Goal: Transaction & Acquisition: Download file/media

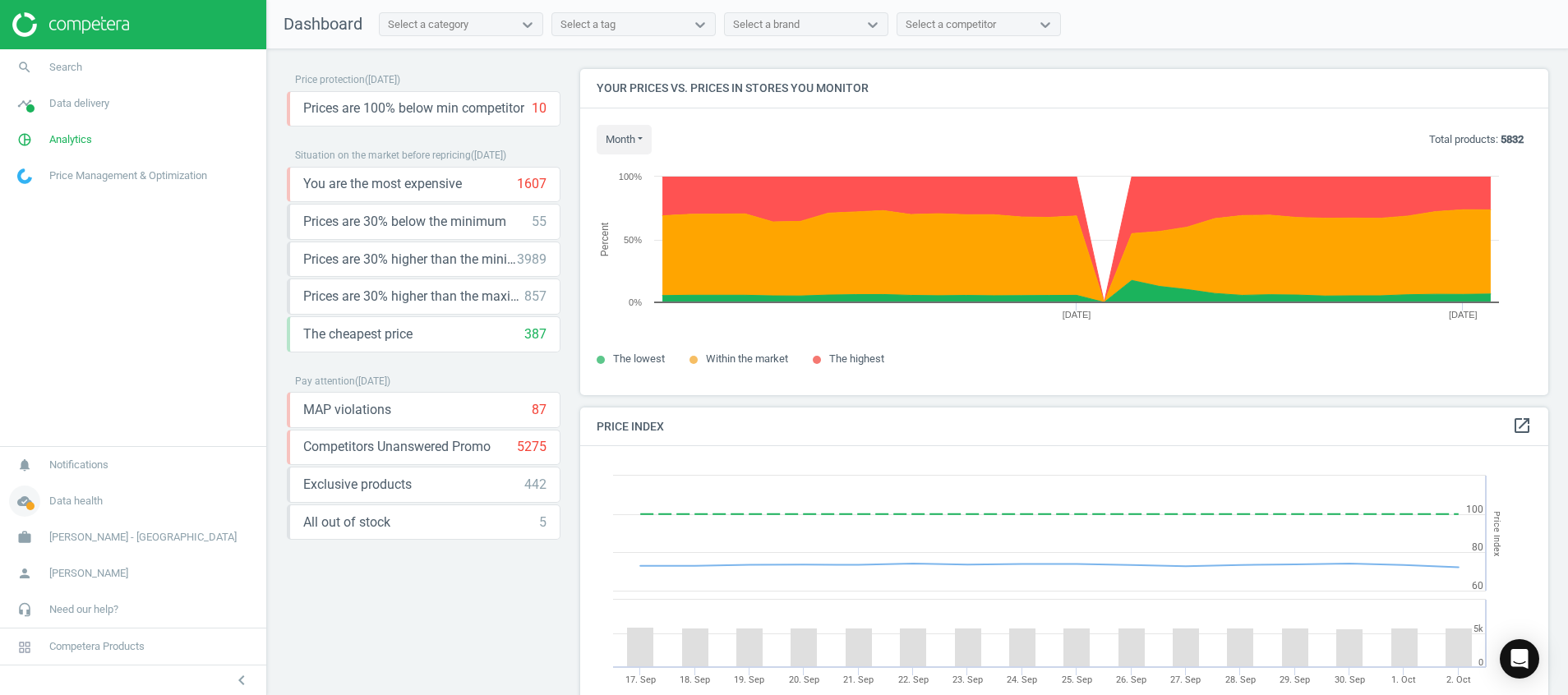
click at [28, 494] on icon "cloud_done" at bounding box center [25, 502] width 31 height 31
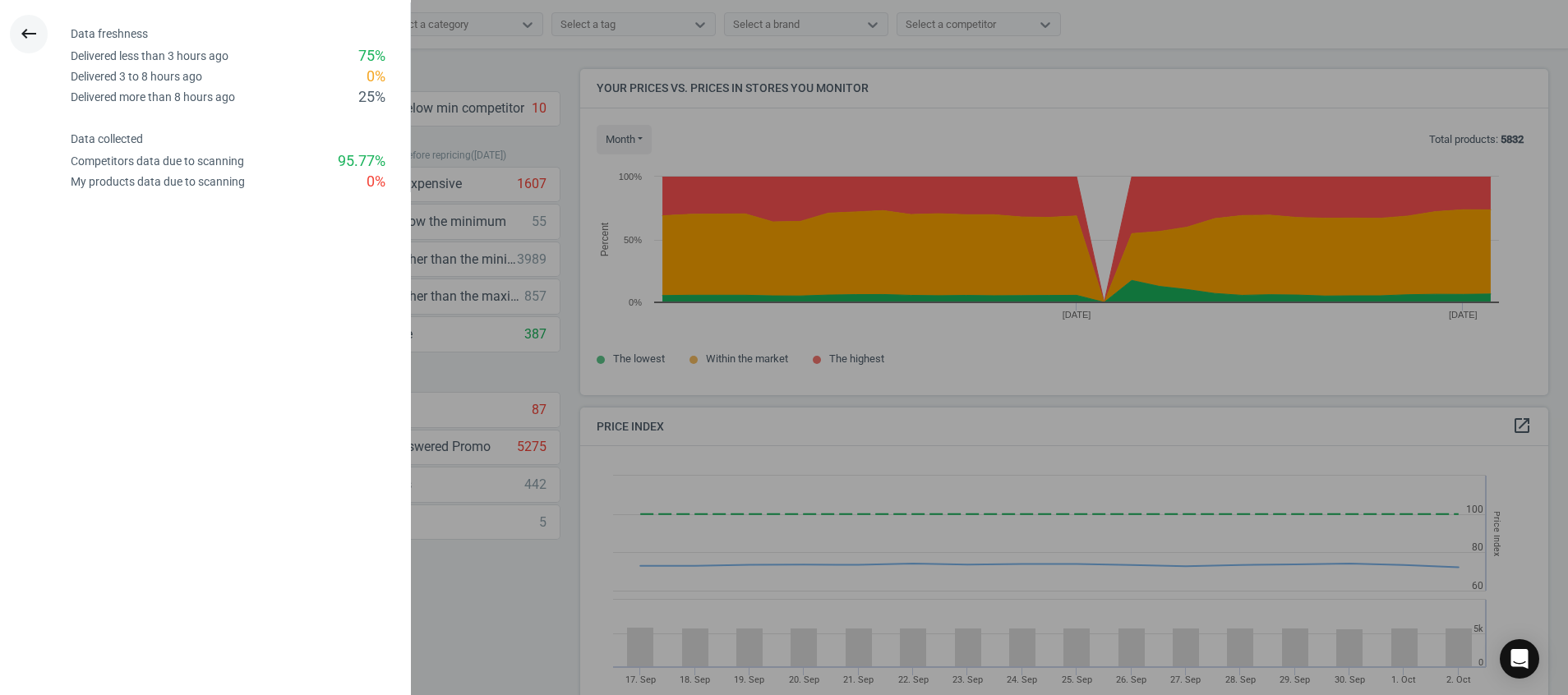
click at [32, 29] on icon "keyboard_backspace" at bounding box center [29, 34] width 20 height 20
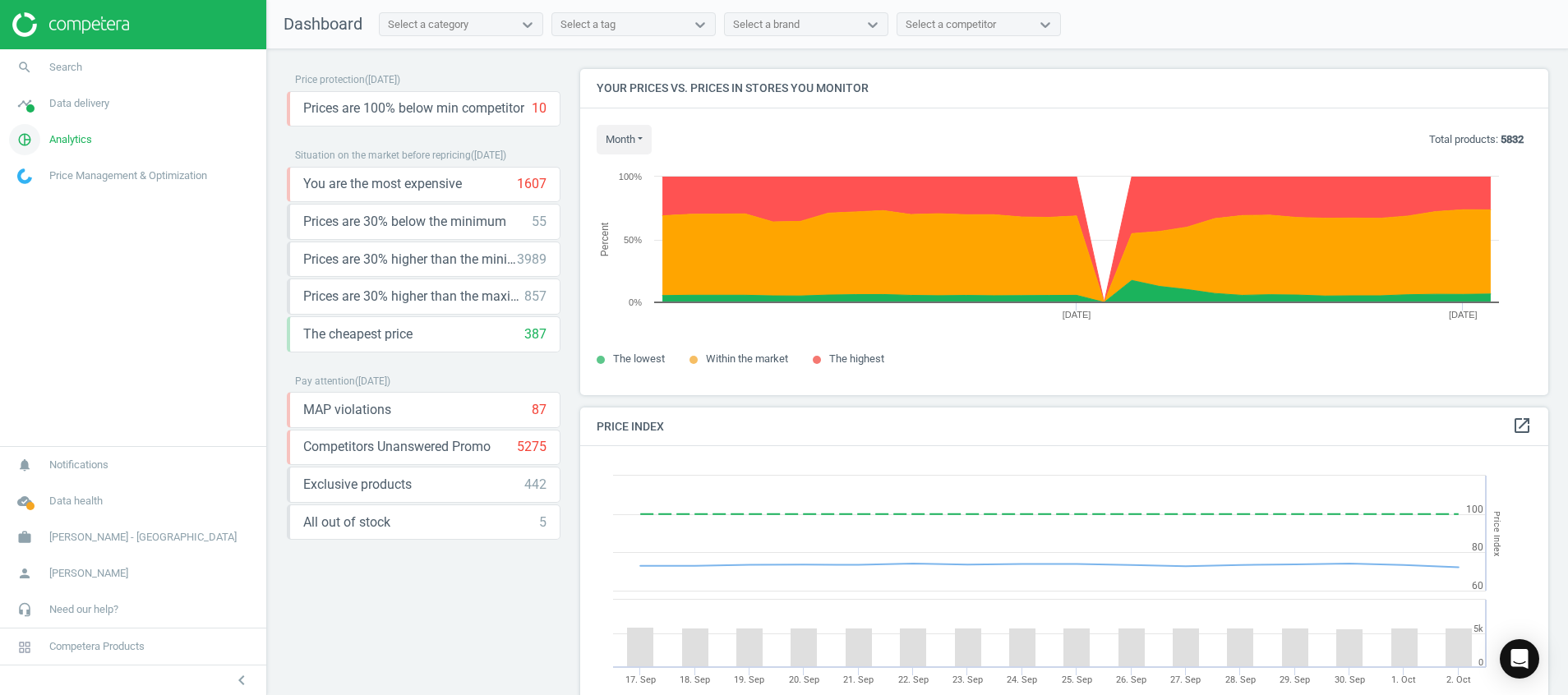
click at [30, 140] on icon "pie_chart_outlined" at bounding box center [25, 140] width 31 height 31
click at [24, 104] on icon "timeline" at bounding box center [25, 103] width 31 height 31
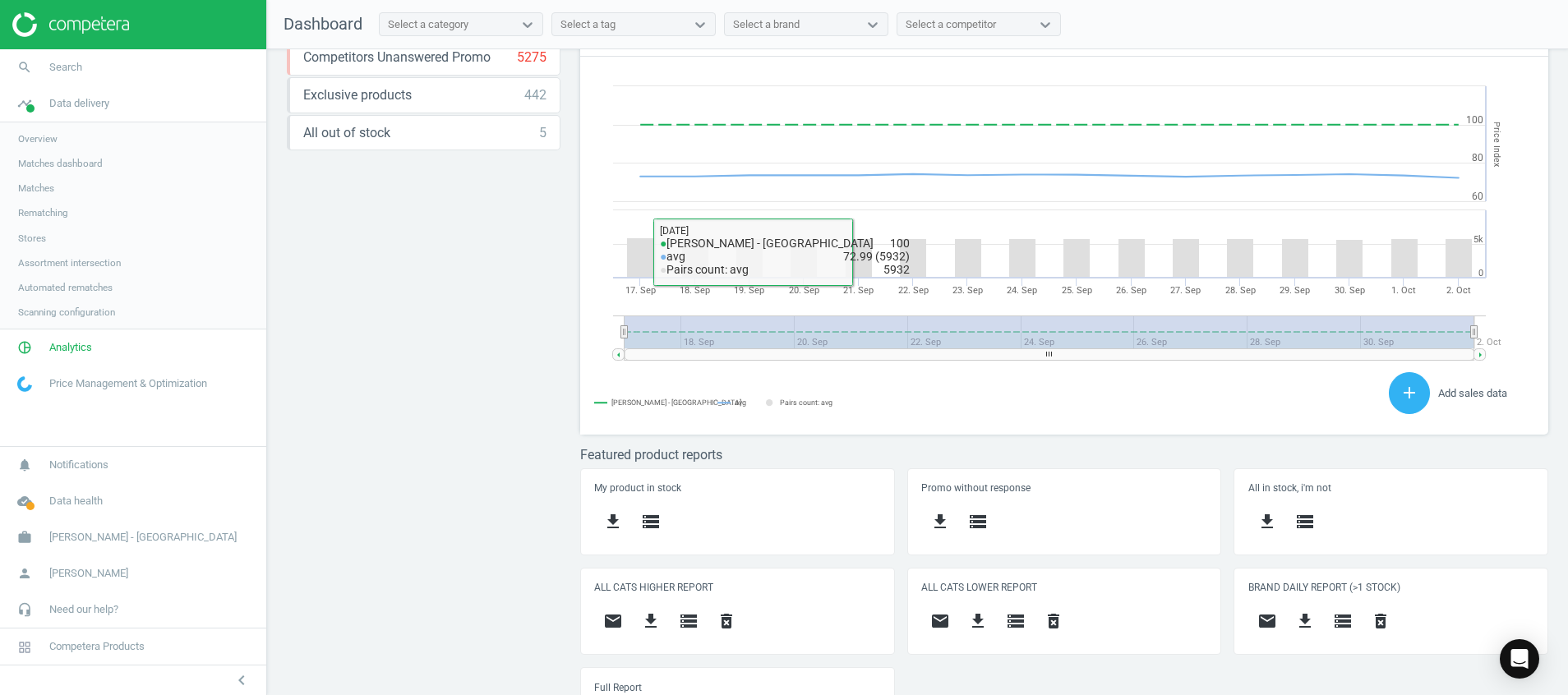
scroll to position [451, 0]
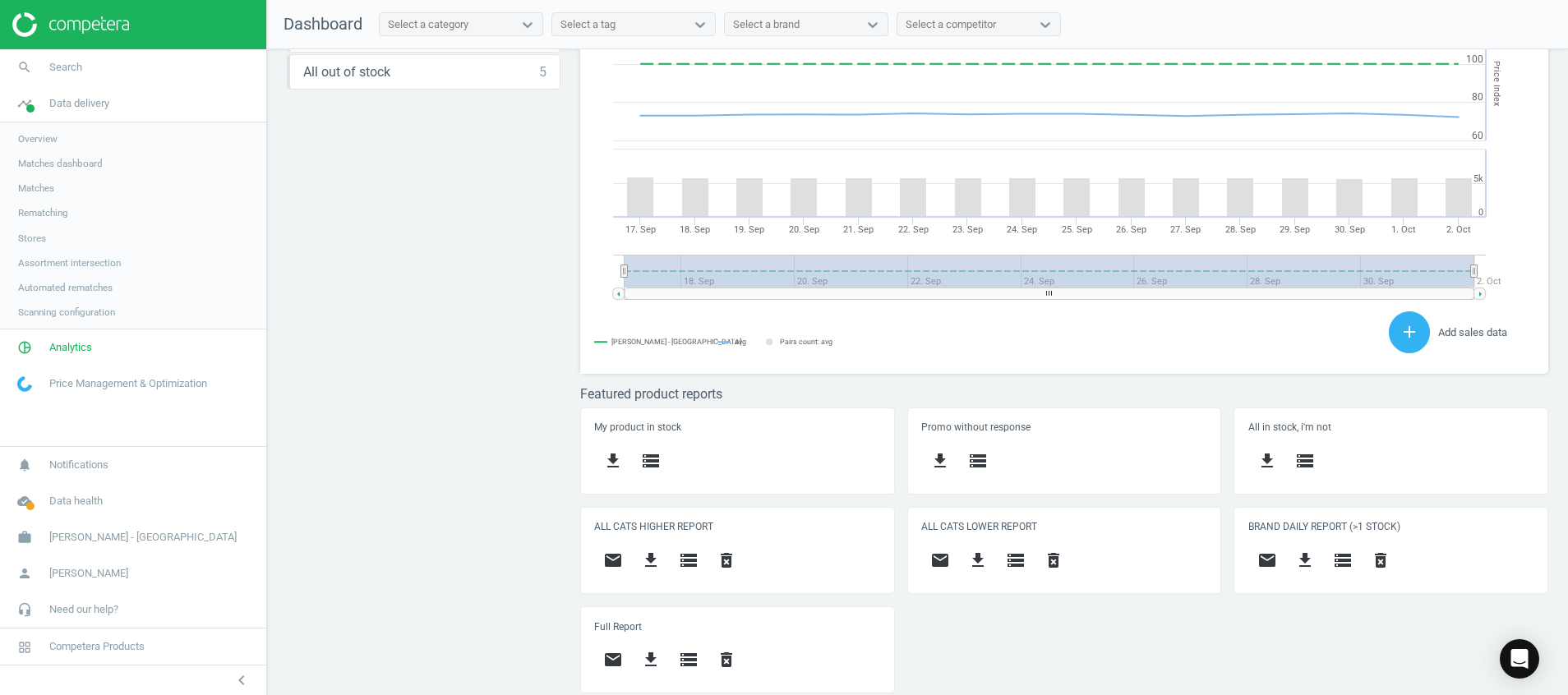
click at [28, 236] on span "Stores" at bounding box center [32, 238] width 28 height 13
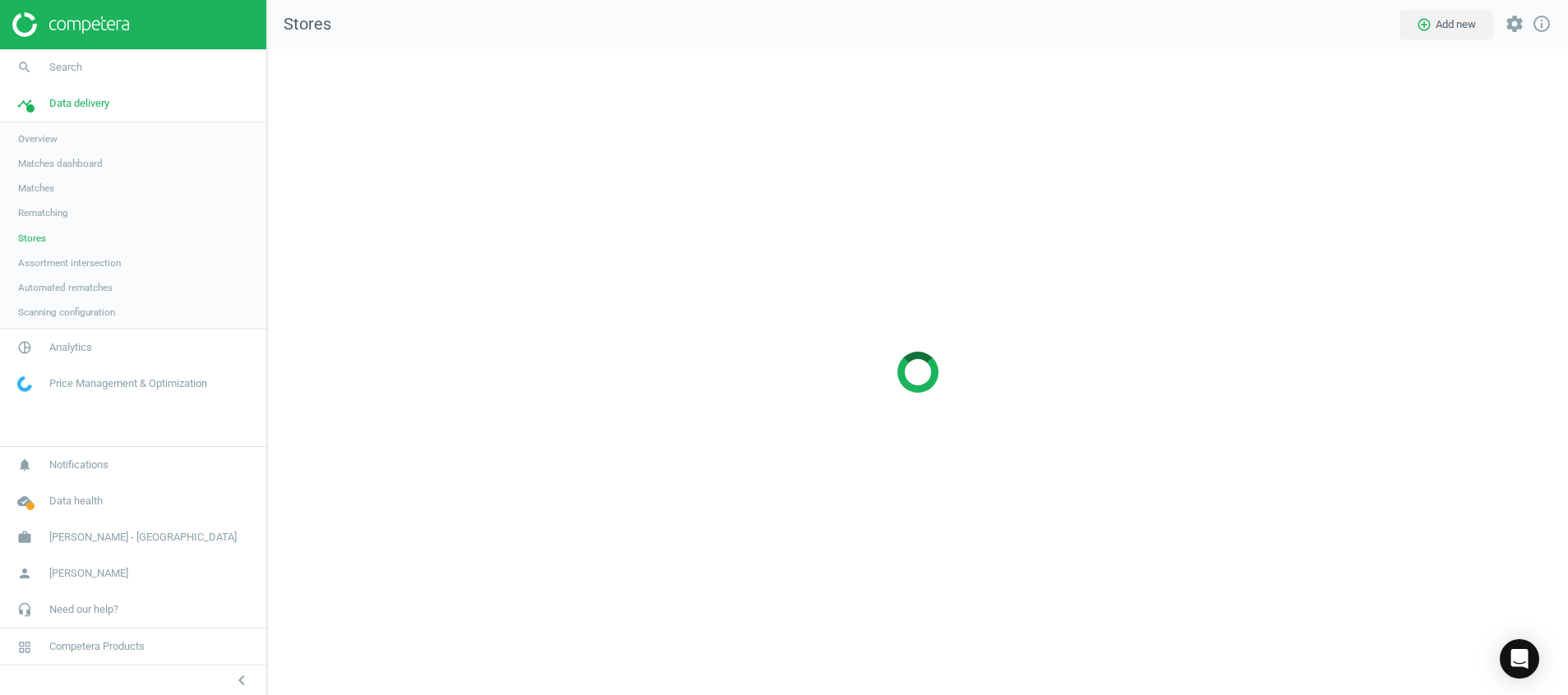
scroll to position [685, 1339]
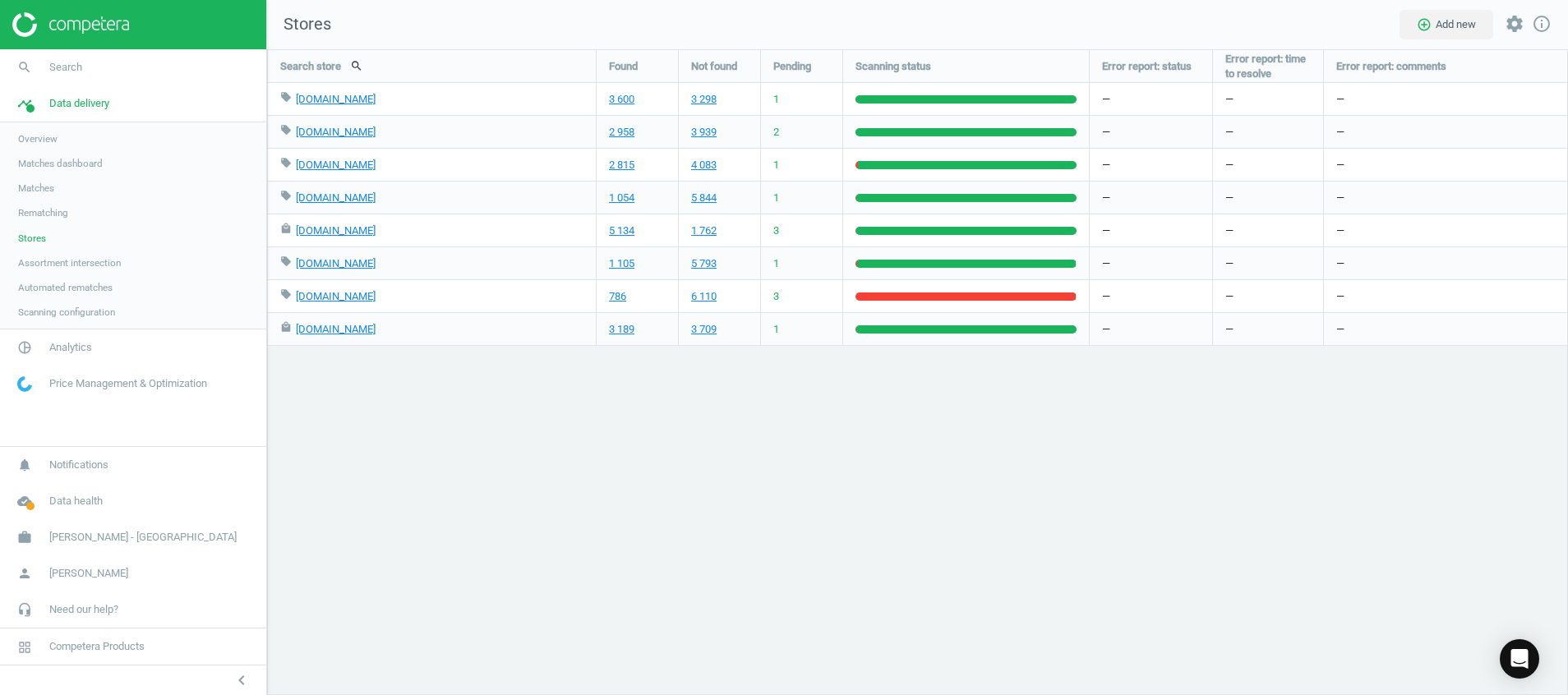
click at [112, 20] on img at bounding box center [70, 24] width 116 height 25
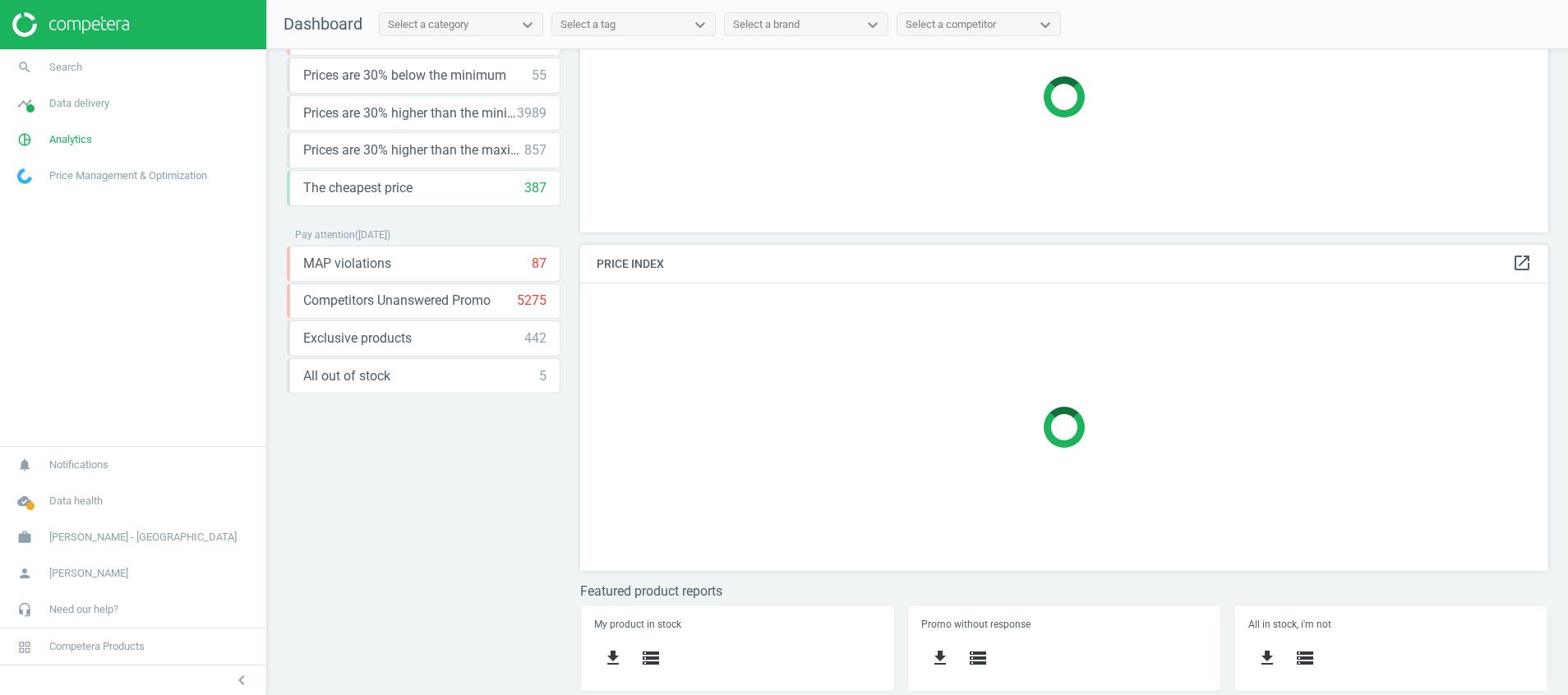
scroll to position [343, 0]
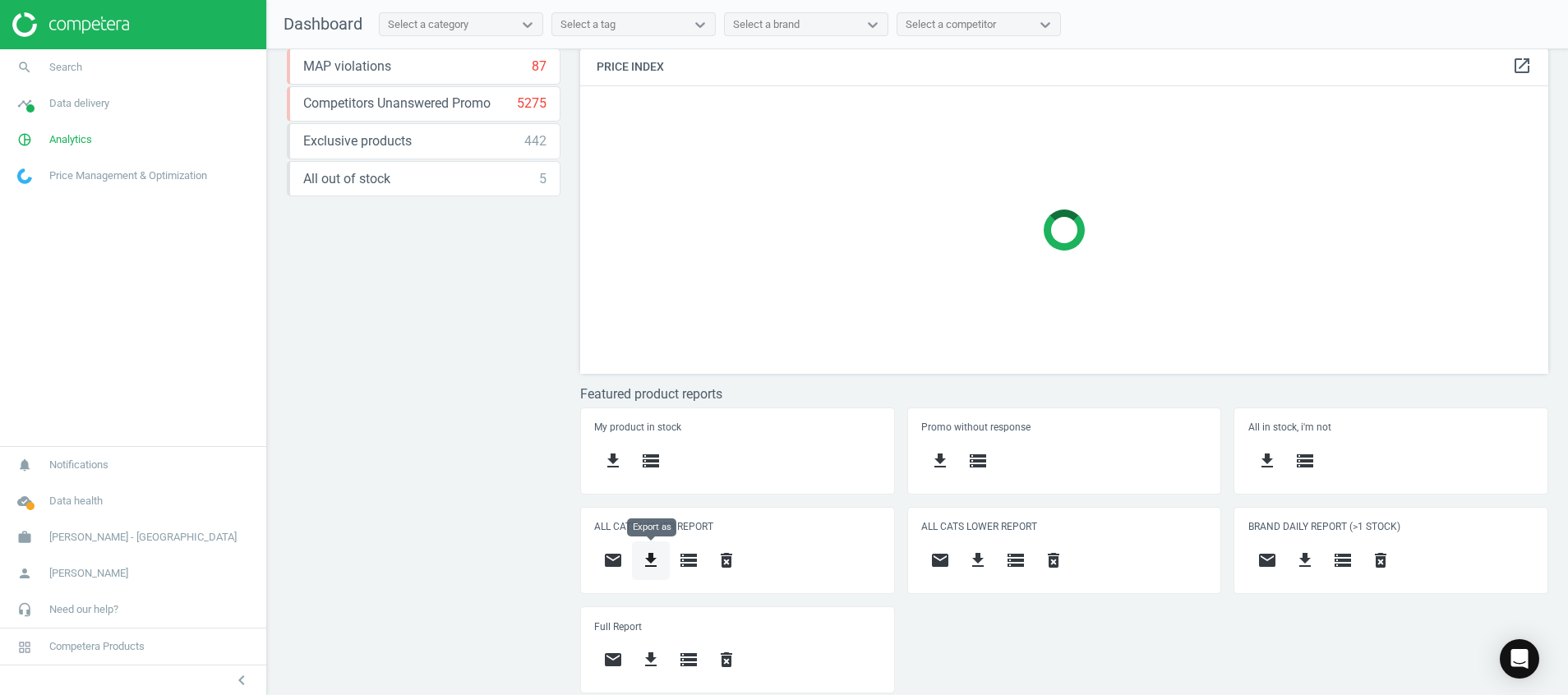
click at [650, 565] on icon "get_app" at bounding box center [651, 560] width 20 height 20
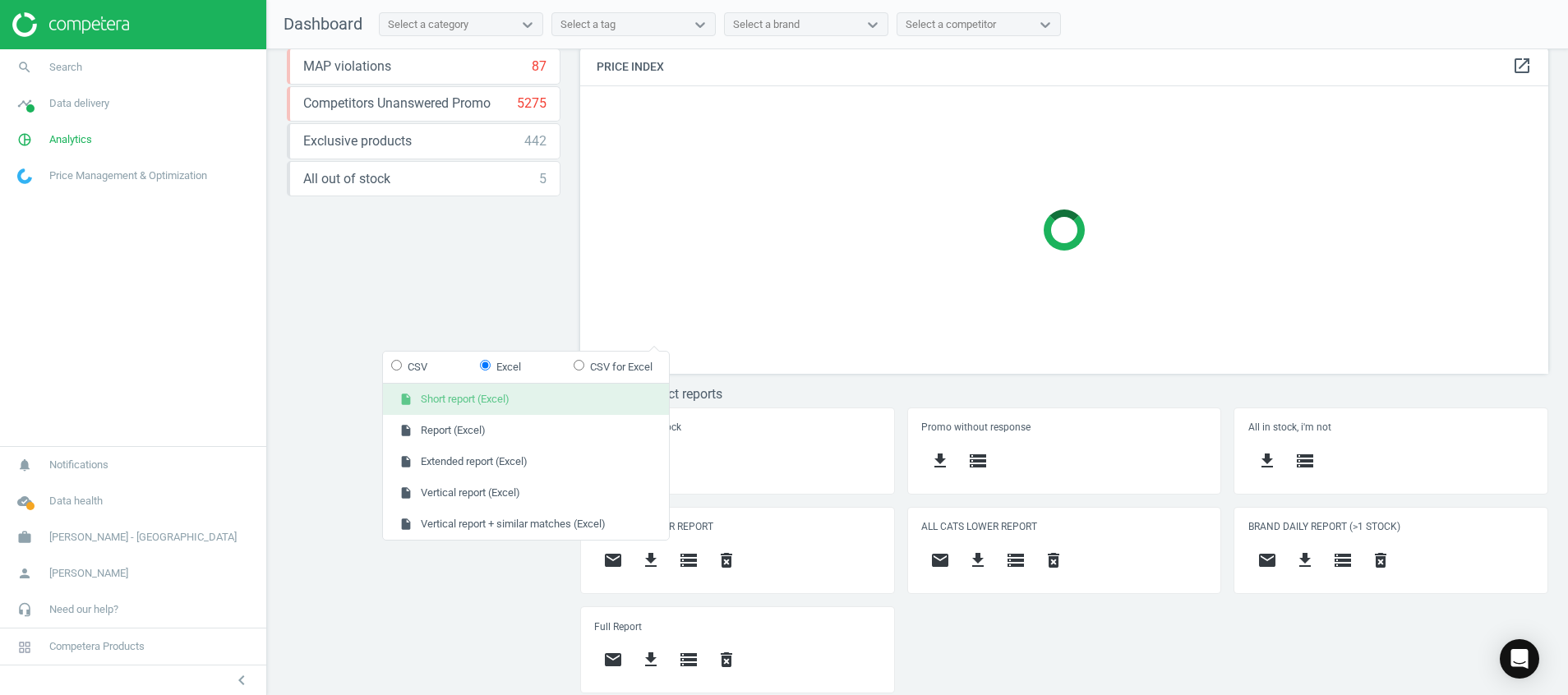
click at [577, 389] on button "insert_drive_file Short report (Excel)" at bounding box center [525, 399] width 286 height 31
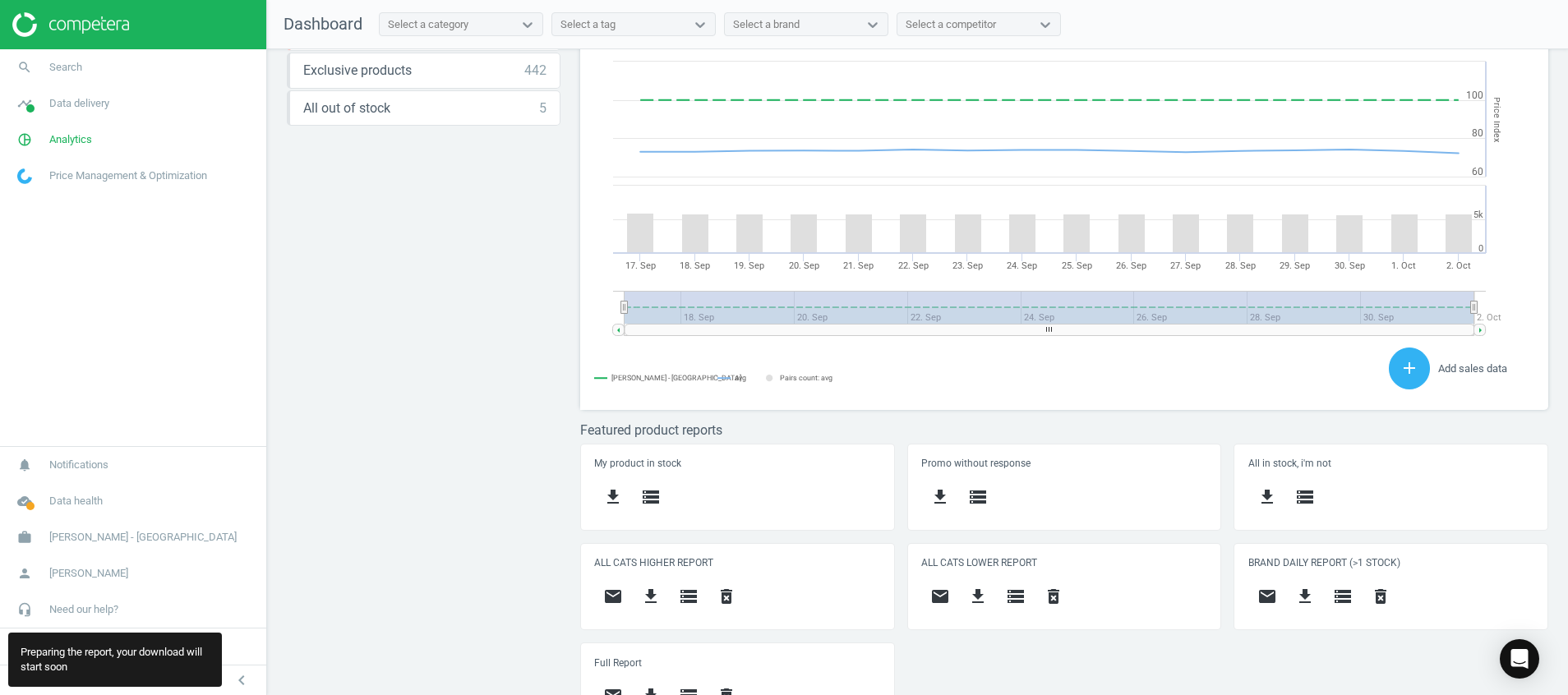
scroll to position [451, 0]
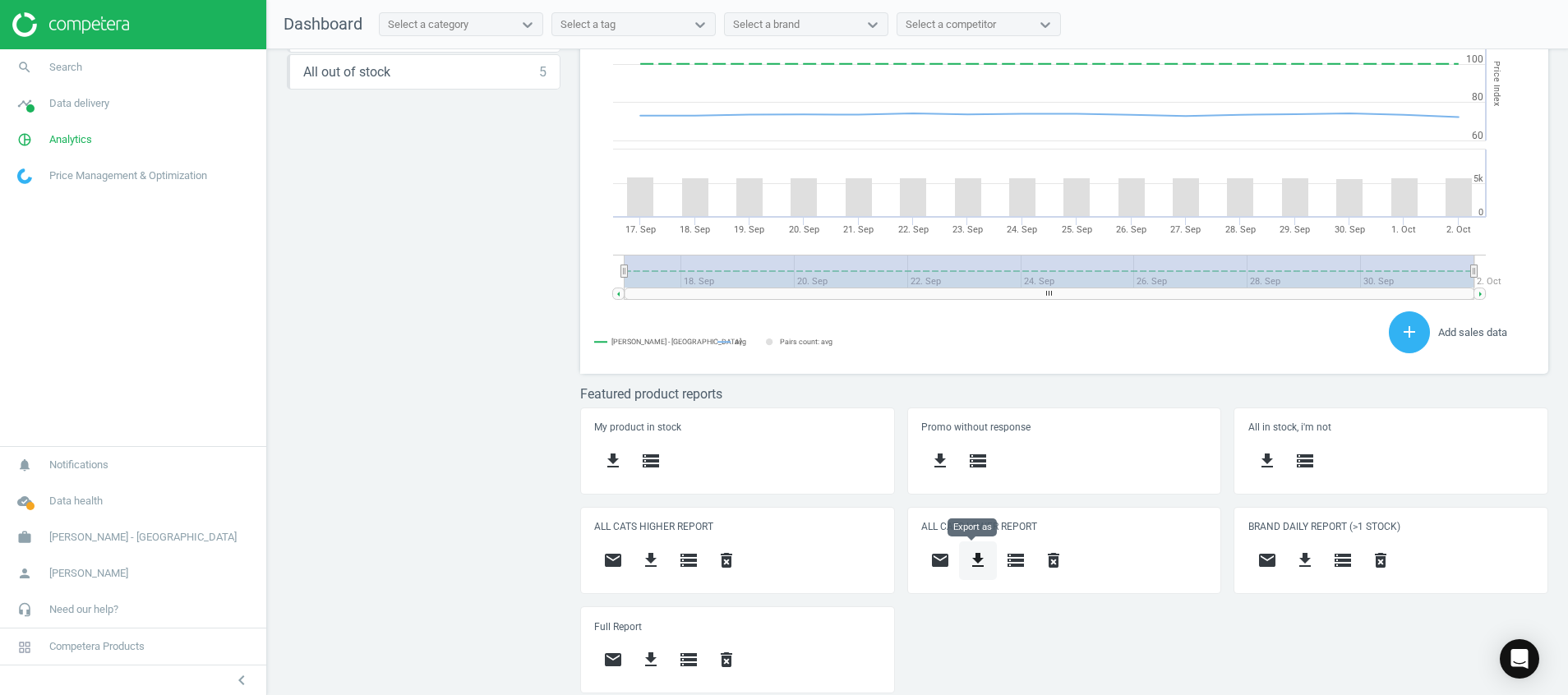
click at [966, 548] on button "get_app" at bounding box center [978, 561] width 38 height 38
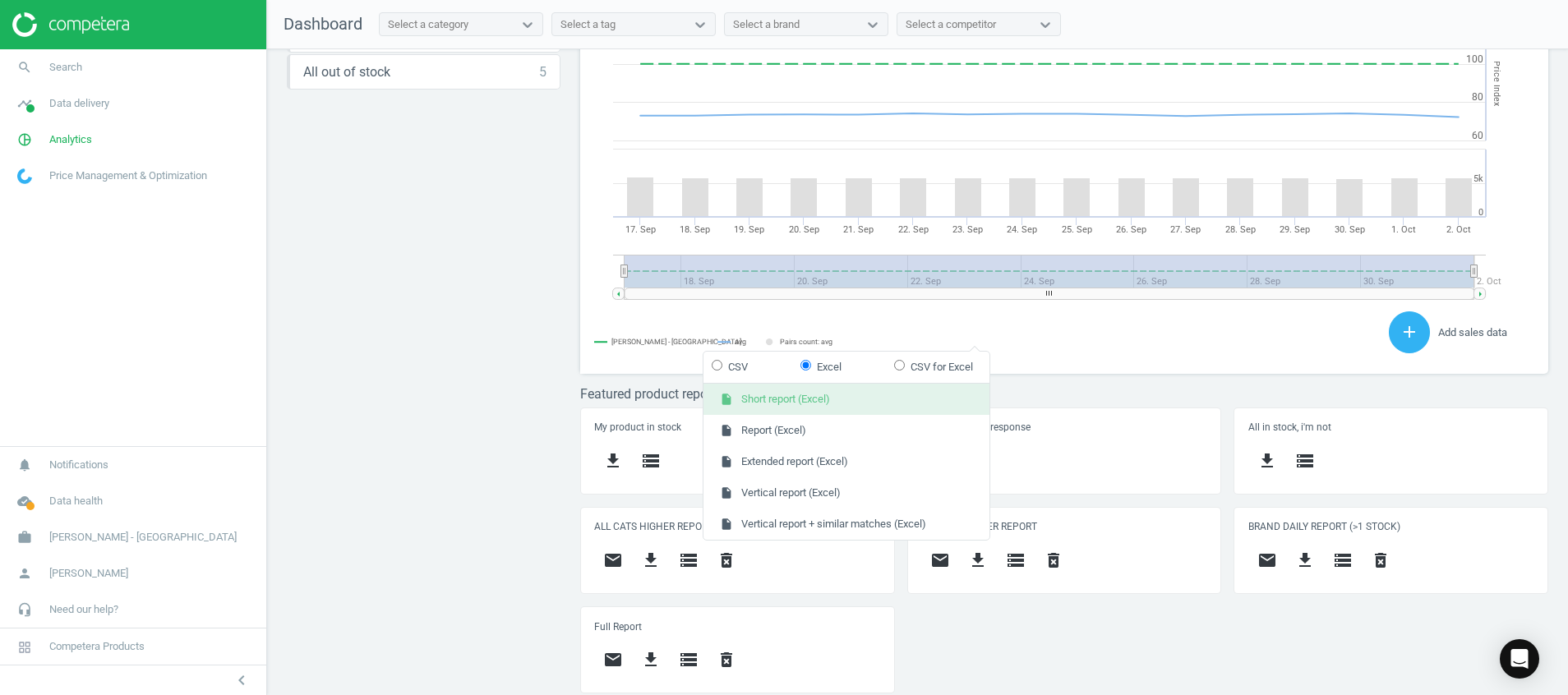
click at [823, 386] on button "insert_drive_file Short report (Excel)" at bounding box center [846, 399] width 286 height 31
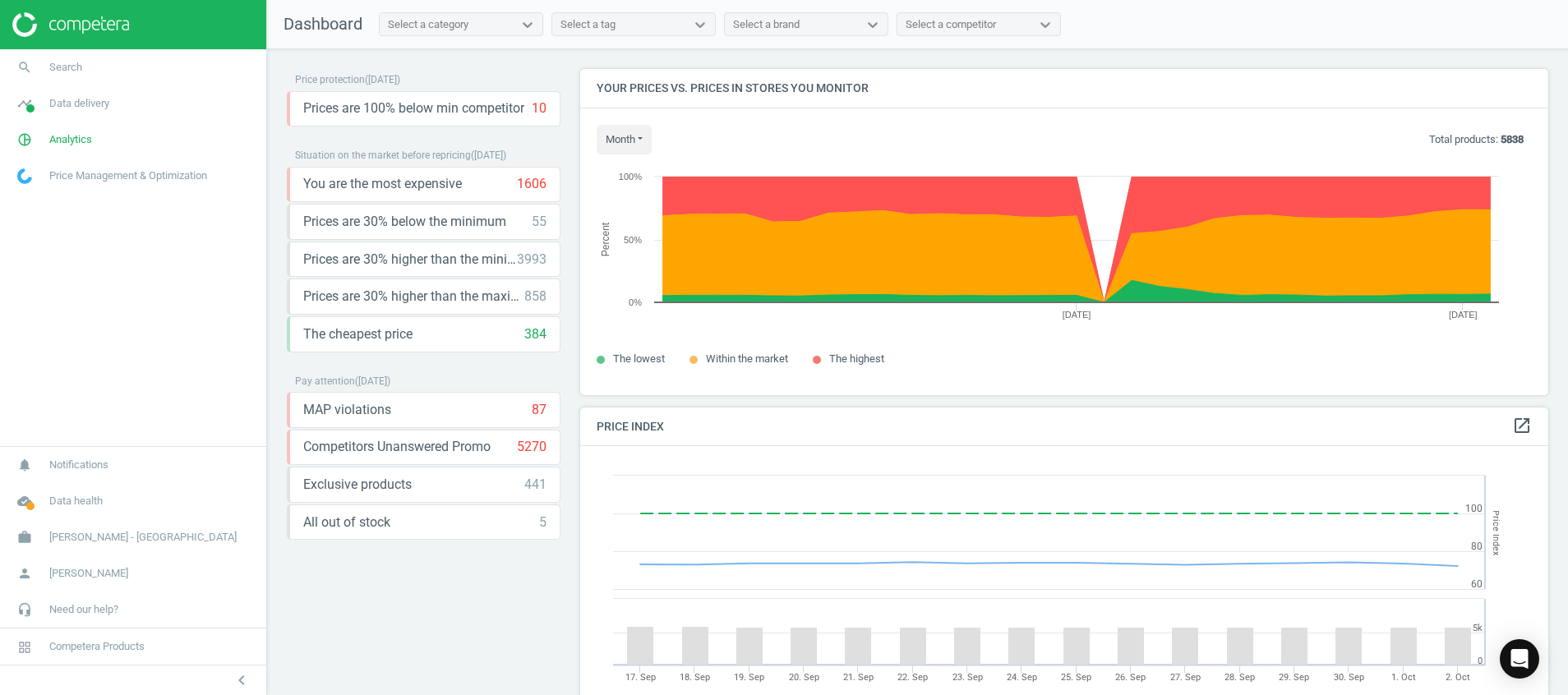
scroll to position [417, 988]
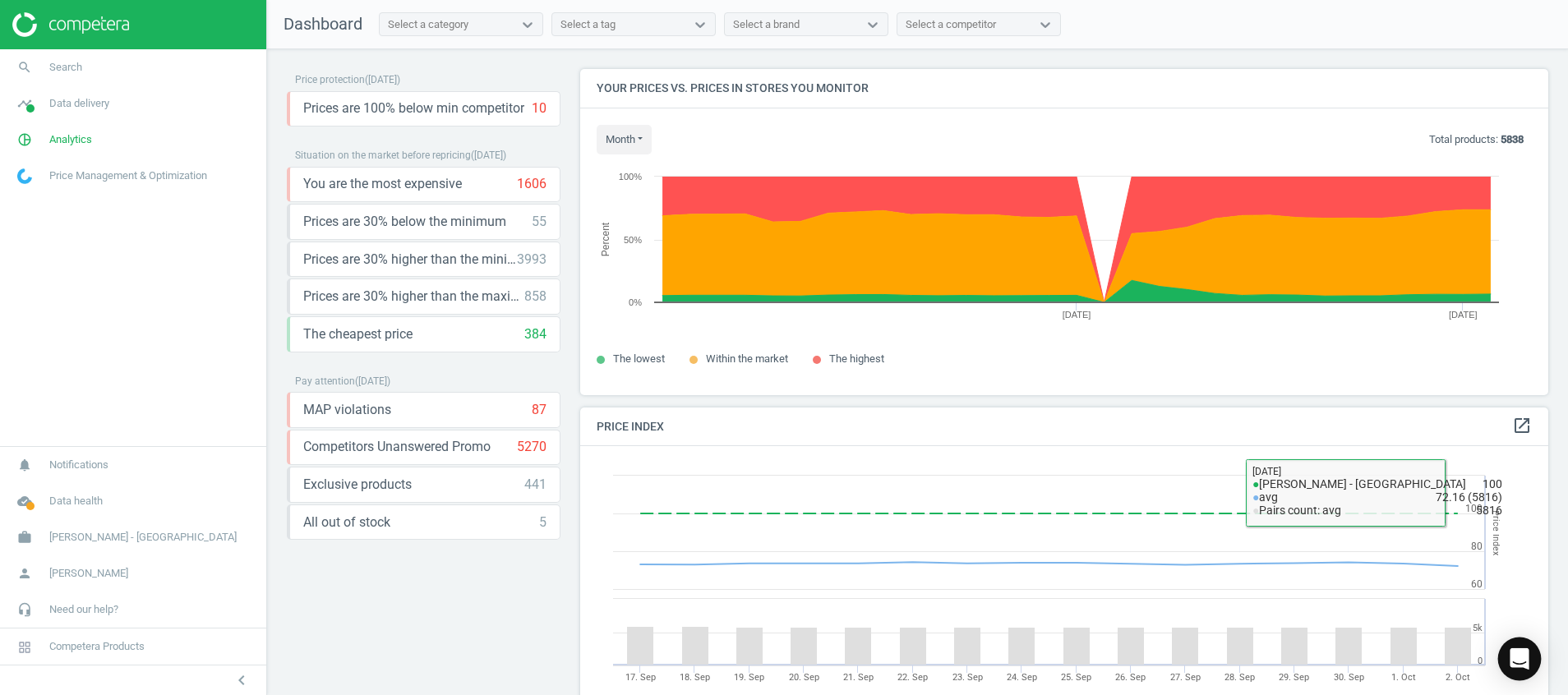
click at [1519, 648] on div "Open Intercom Messenger" at bounding box center [1520, 660] width 44 height 44
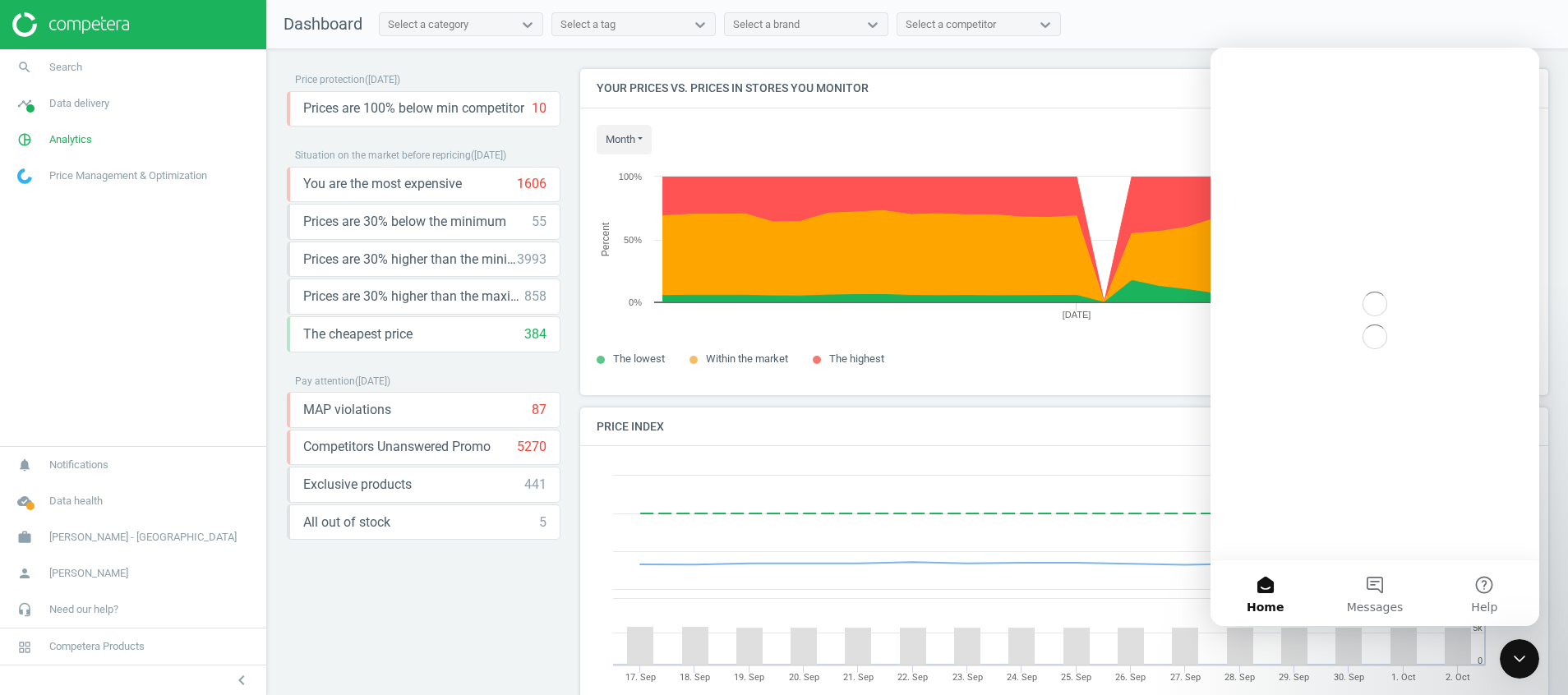
scroll to position [0, 0]
click at [1378, 593] on button "Messages" at bounding box center [1374, 593] width 109 height 66
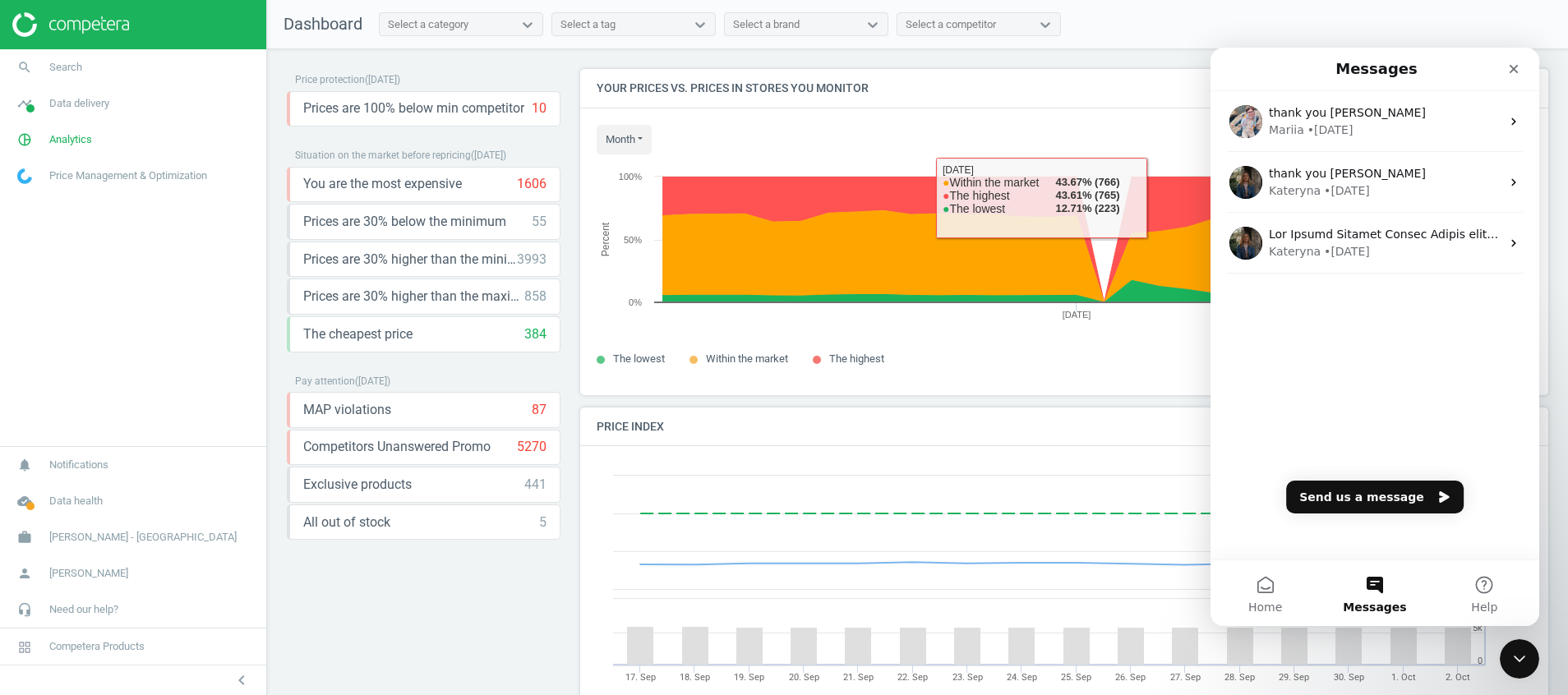
click at [424, 601] on div "Price protection ( [DATE] ) Prices are 100% below min competitor 10 keyboard_ar…" at bounding box center [423, 375] width 274 height 614
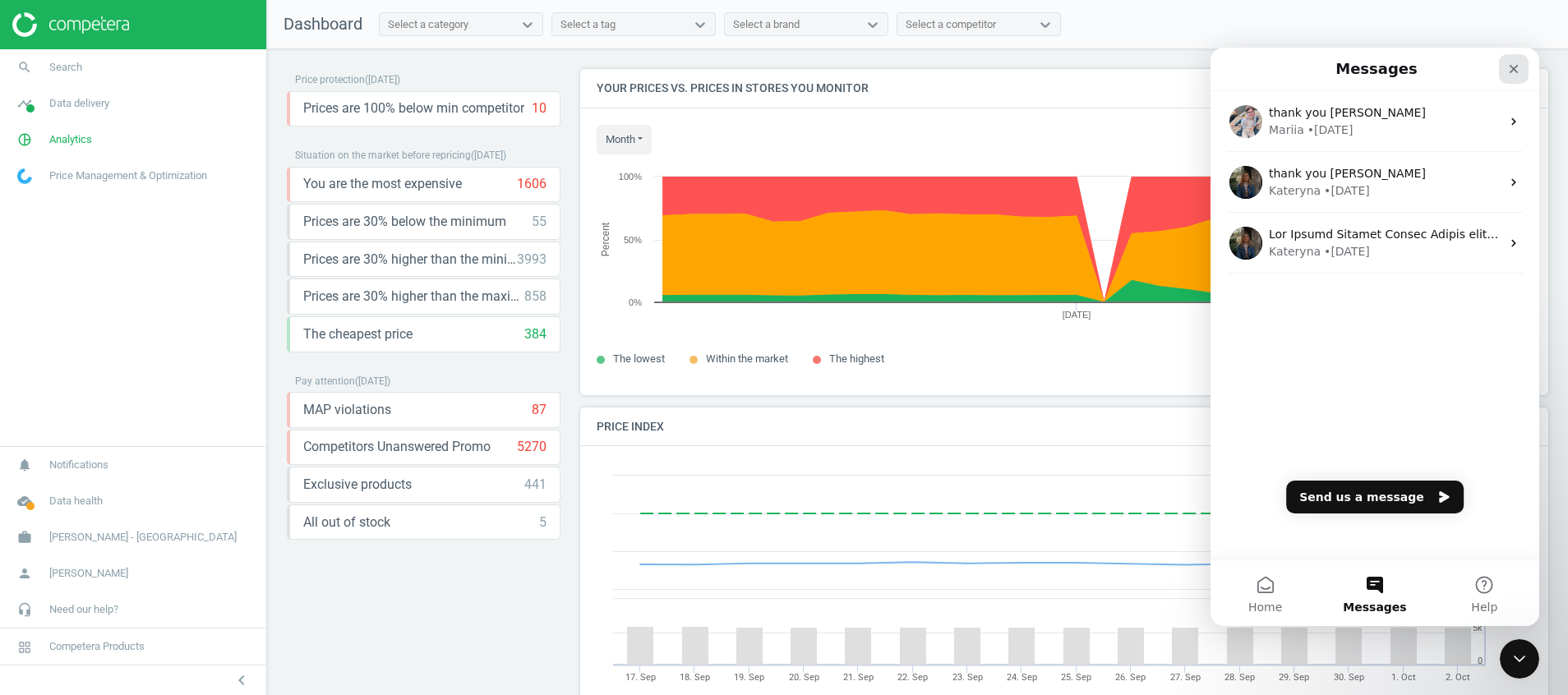
click at [1514, 66] on icon "Close" at bounding box center [1513, 69] width 13 height 13
